Goal: Answer question/provide support

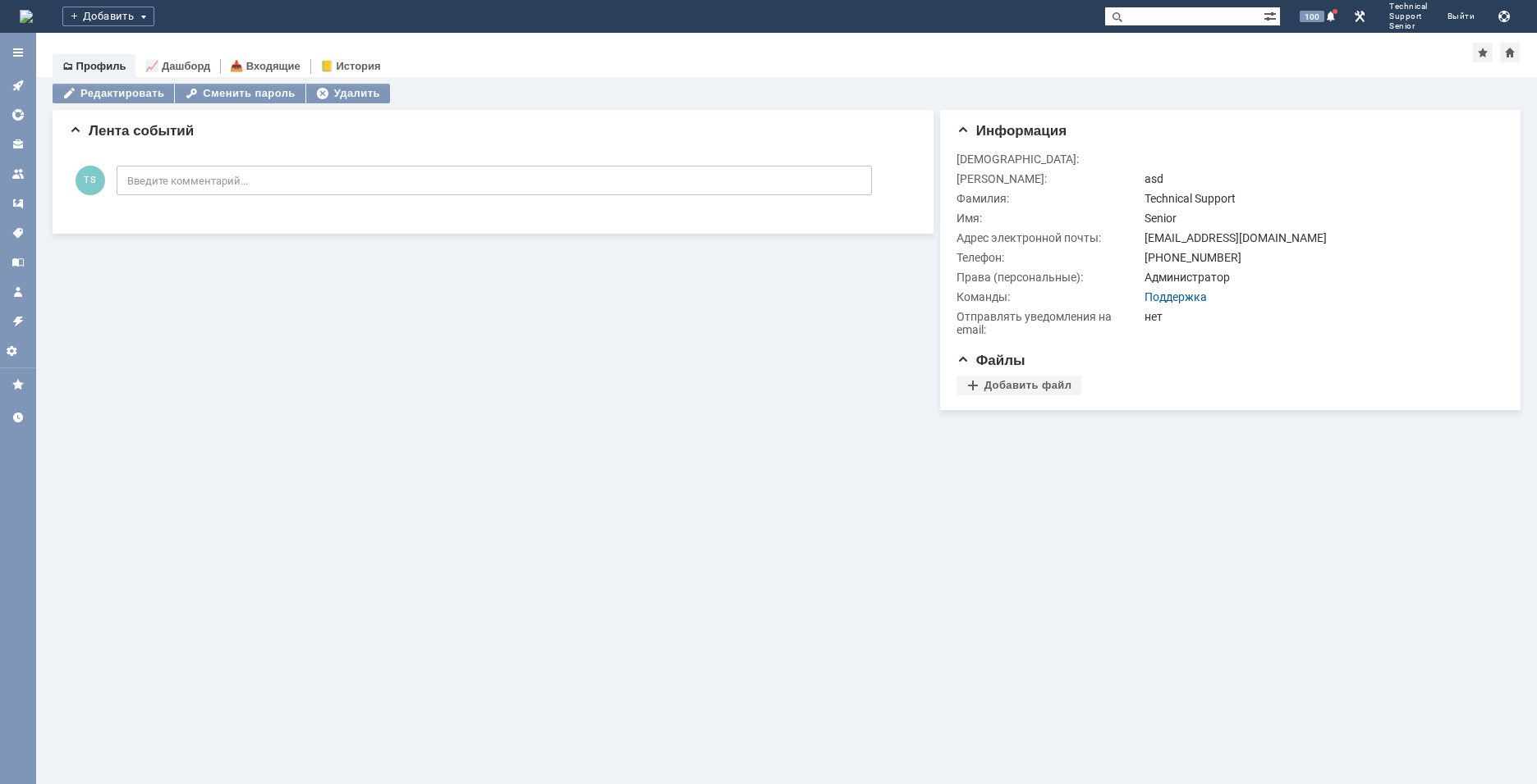
click at [1162, 18] on input "text" at bounding box center [1183, 16] width 160 height 19
type input "naukanet"
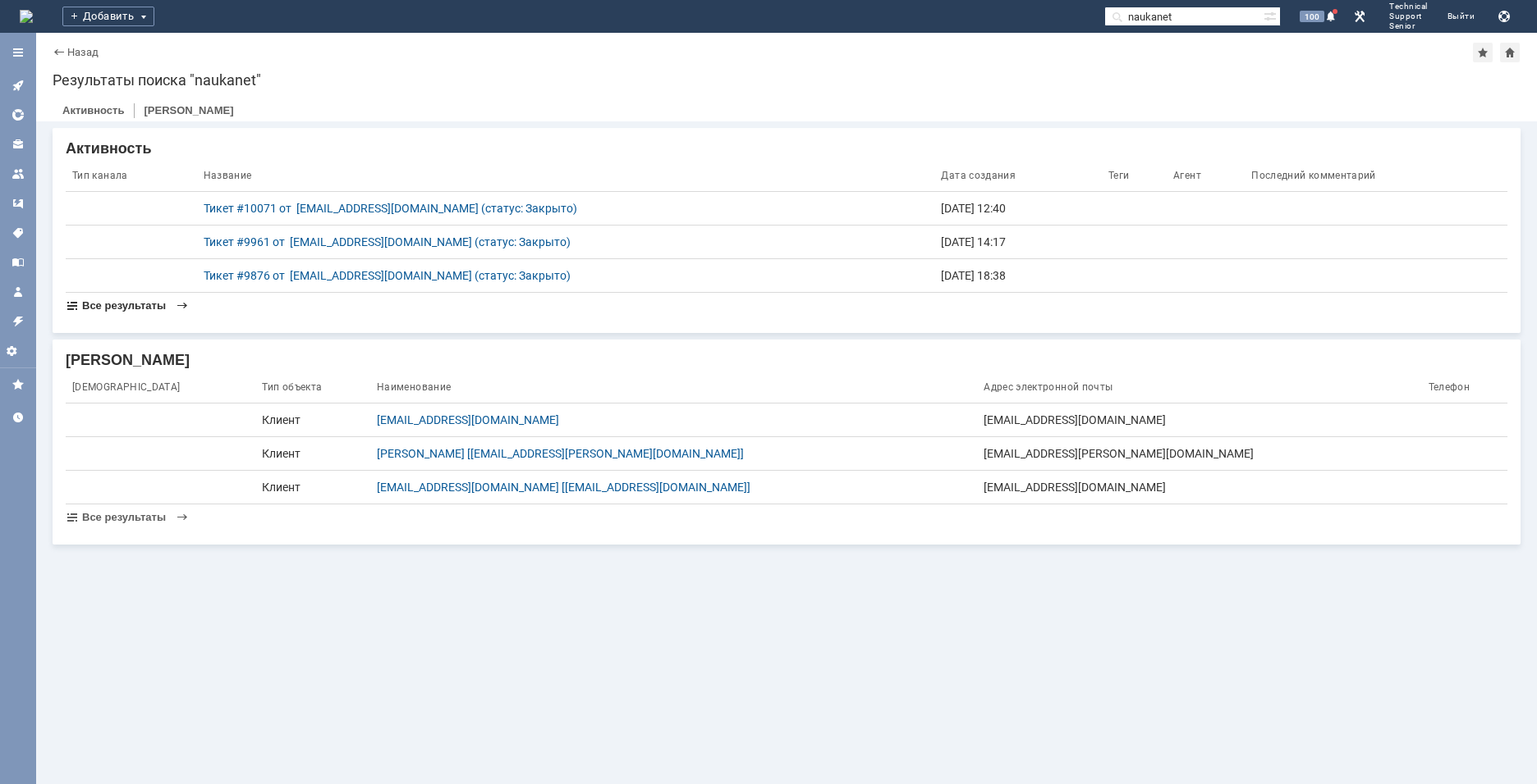
click at [128, 309] on span "Все результаты" at bounding box center [124, 306] width 84 height 13
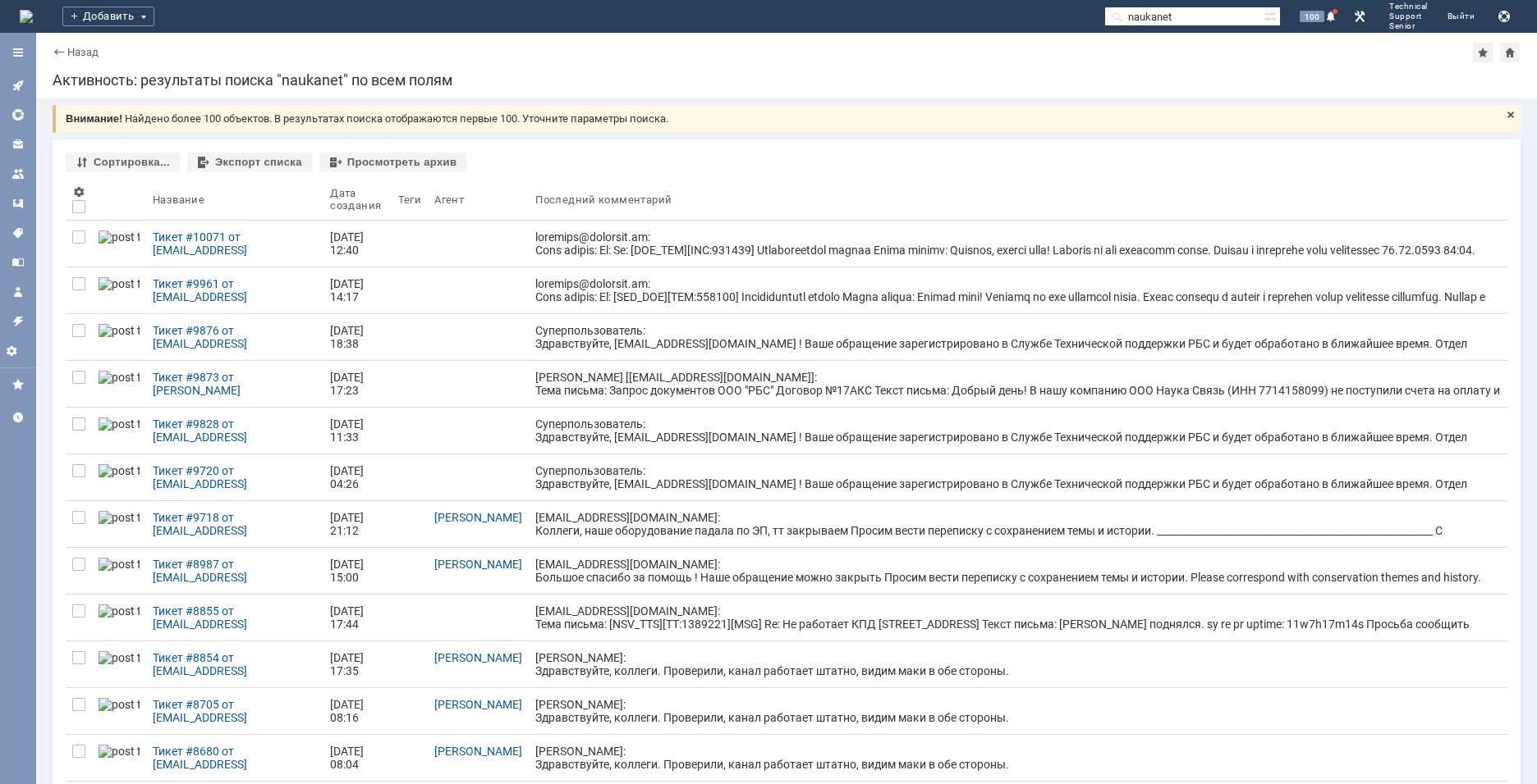
click at [548, 536] on div "[EMAIL_ADDRESS][DOMAIN_NAME]: Коллеги, наше оборудование падала по ЭП, тт закры…" at bounding box center [1017, 544] width 965 height 65
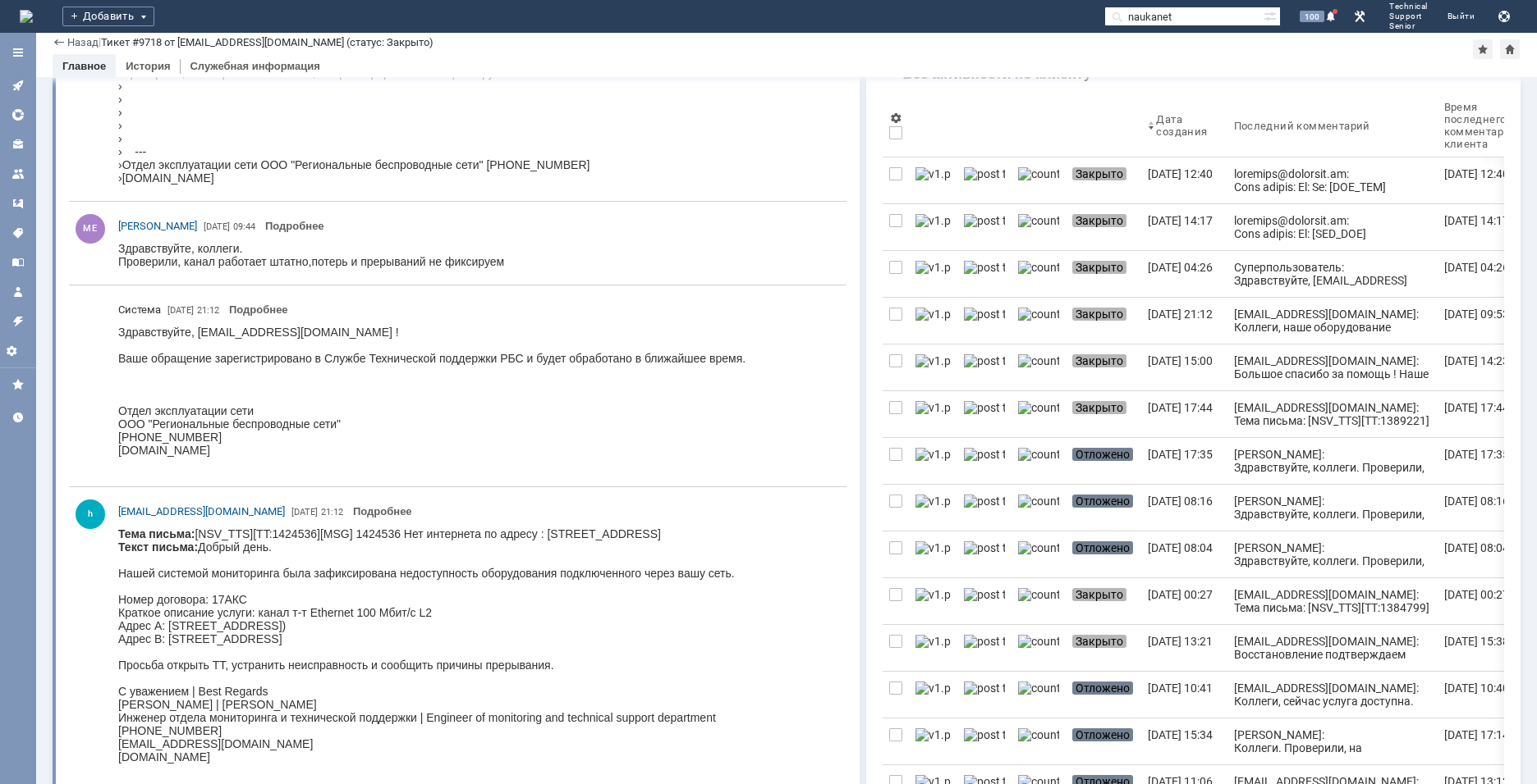
scroll to position [328, 0]
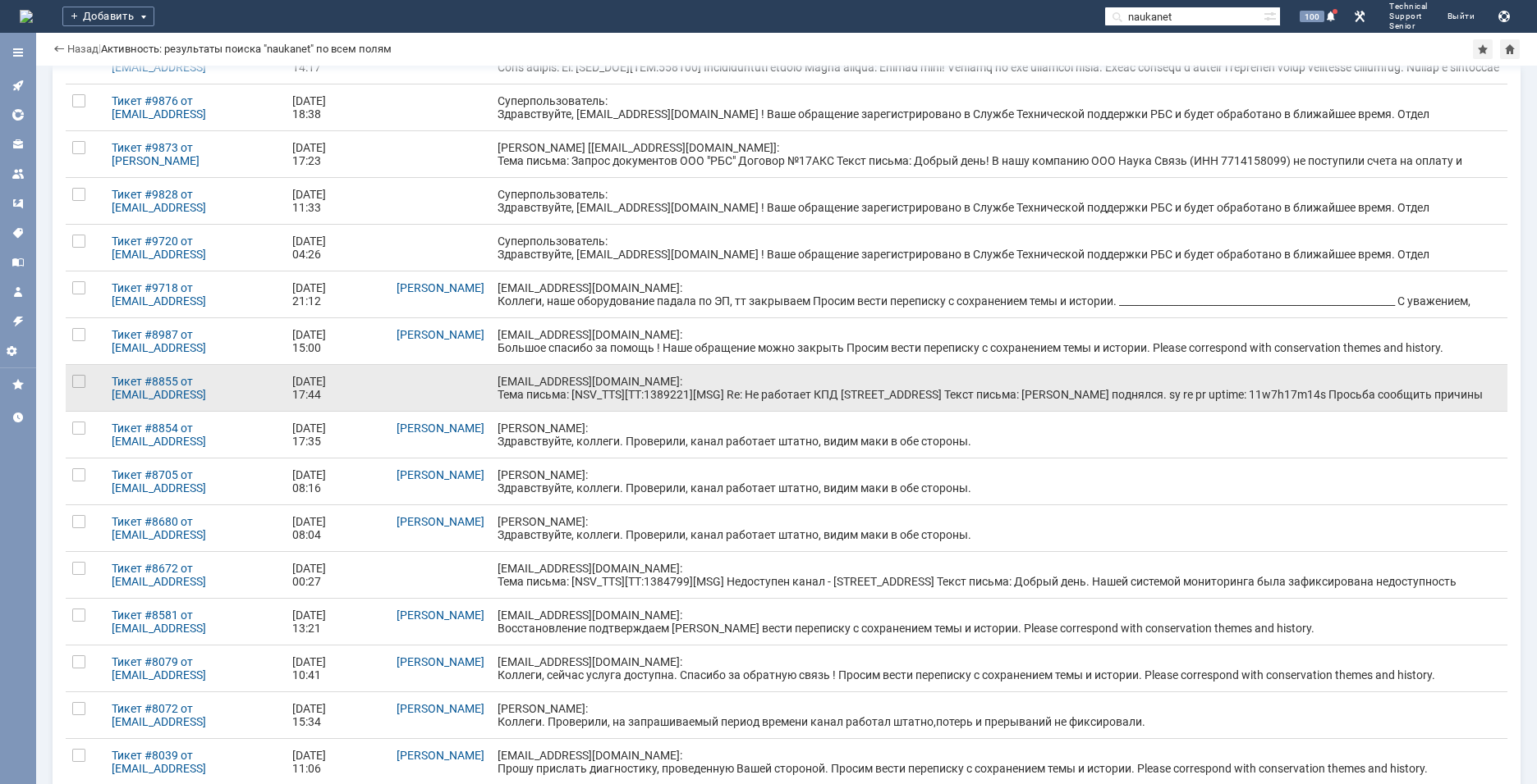
scroll to position [246, 0]
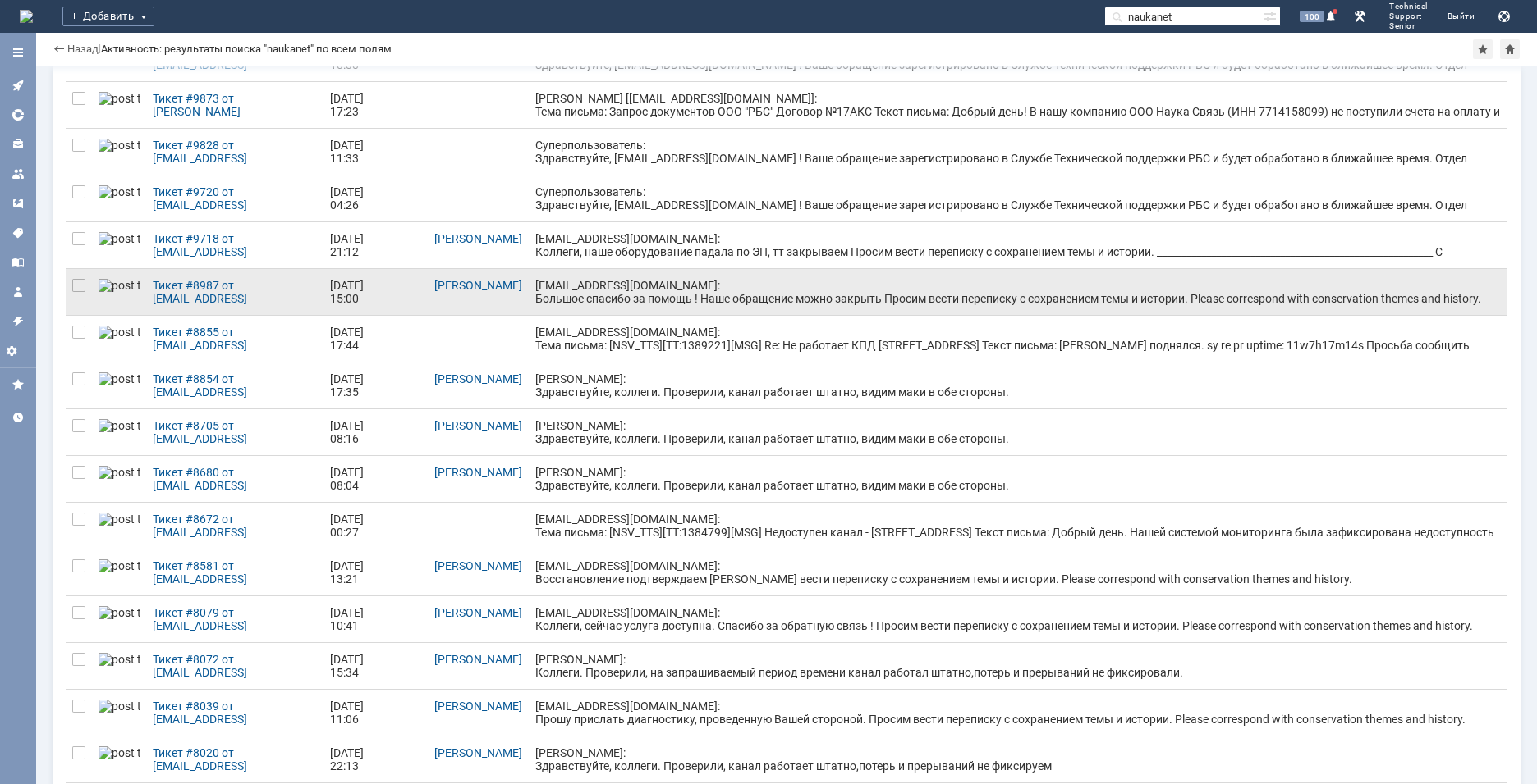
click at [697, 286] on div "[EMAIL_ADDRESS][DOMAIN_NAME]: Большое спасибо за помощь ! Наше обращение можно …" at bounding box center [1017, 311] width 965 height 65
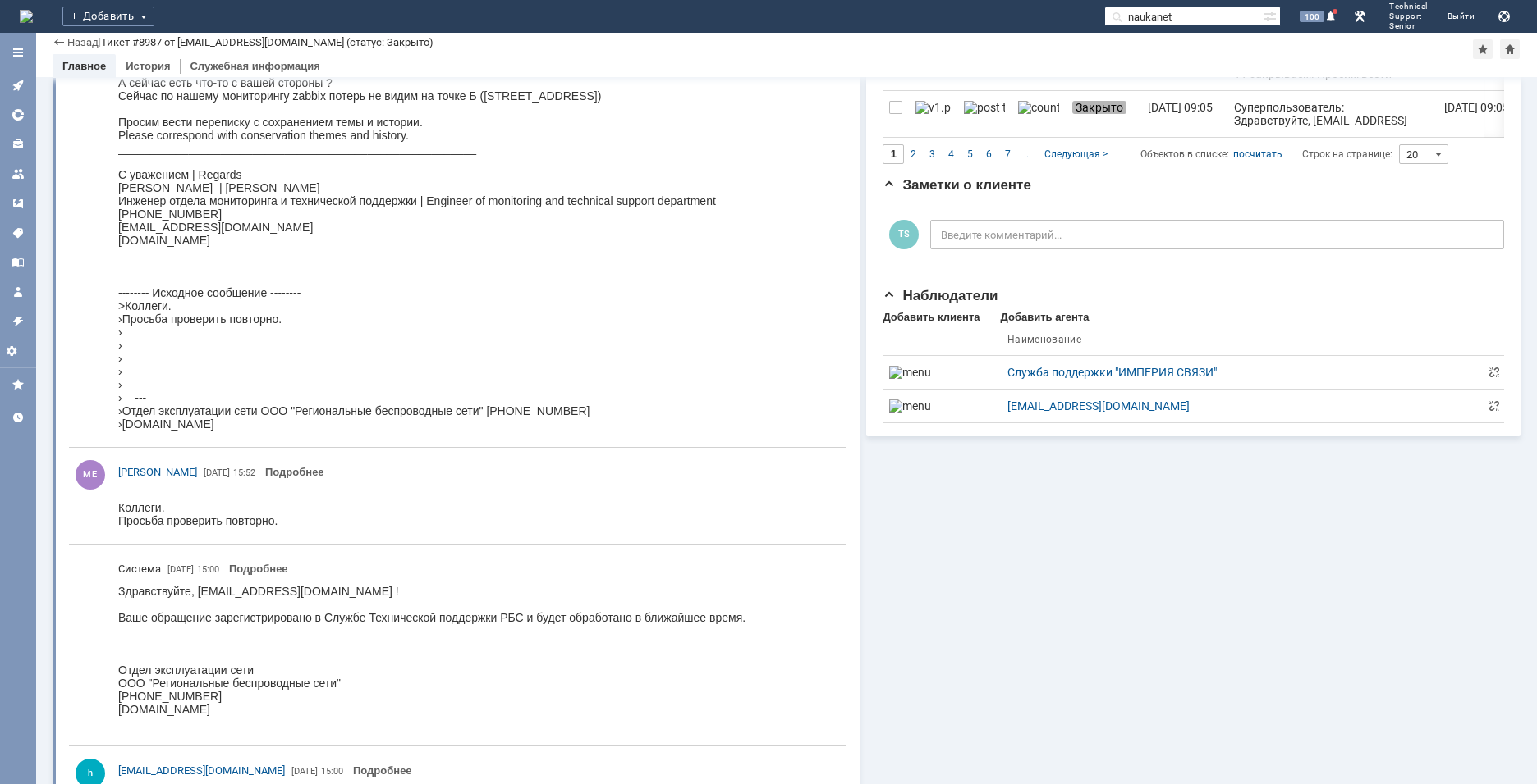
scroll to position [1477, 0]
